Goal: Find specific page/section: Find specific page/section

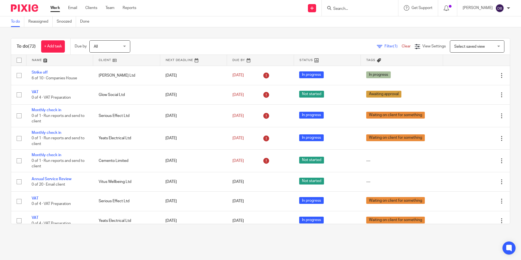
click at [353, 11] on form at bounding box center [362, 8] width 58 height 7
drag, startPoint x: 353, startPoint y: 11, endPoint x: 350, endPoint y: 10, distance: 3.1
click at [352, 10] on input "Search" at bounding box center [357, 9] width 49 height 5
click at [350, 9] on input "Search" at bounding box center [357, 9] width 49 height 5
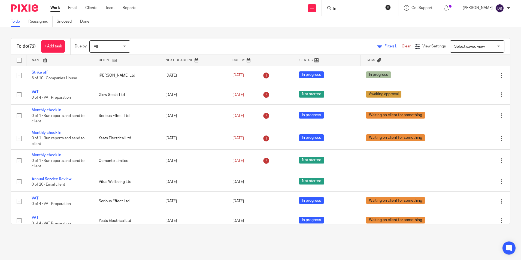
type input "inv"
click at [355, 8] on input "inv" at bounding box center [357, 9] width 49 height 5
click at [381, 43] on div "Filter (1) Clear View Settings View Settings (1) Filters Clear Save Manage save…" at bounding box center [325, 46] width 370 height 12
click at [384, 46] on span "Filter (1)" at bounding box center [392, 46] width 17 height 4
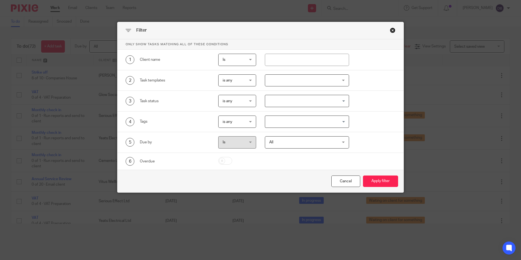
click at [392, 32] on div "Close this dialog window" at bounding box center [392, 30] width 5 height 5
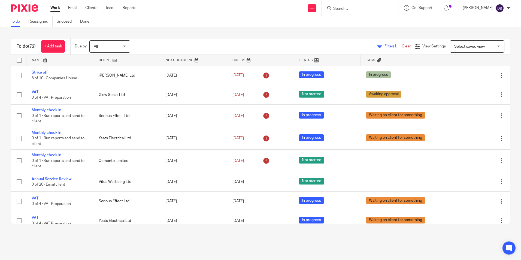
click at [402, 46] on link "Clear" at bounding box center [406, 46] width 9 height 4
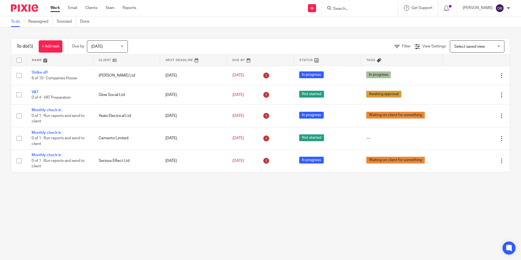
click at [113, 42] on span "[DATE]" at bounding box center [105, 46] width 29 height 11
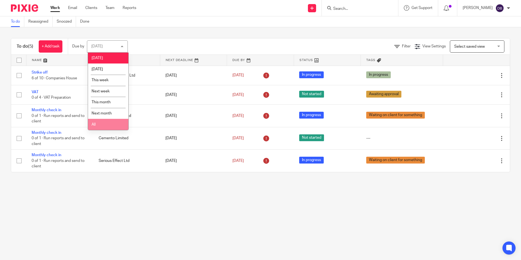
click at [103, 123] on li "All" at bounding box center [108, 124] width 40 height 11
